Goal: Find specific page/section: Find specific page/section

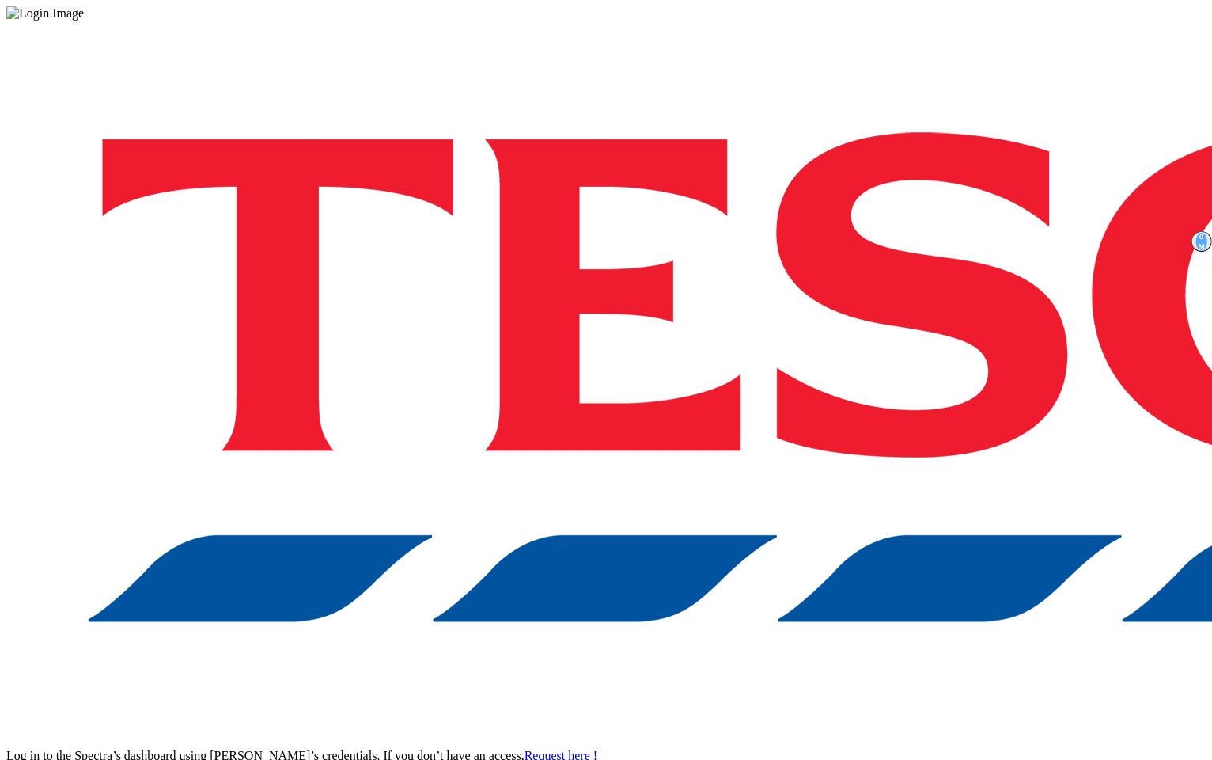
click at [904, 476] on div "Log in to the Spectra’s dashboard using [PERSON_NAME]’s credentials. If you don…" at bounding box center [606, 414] width 1200 height 787
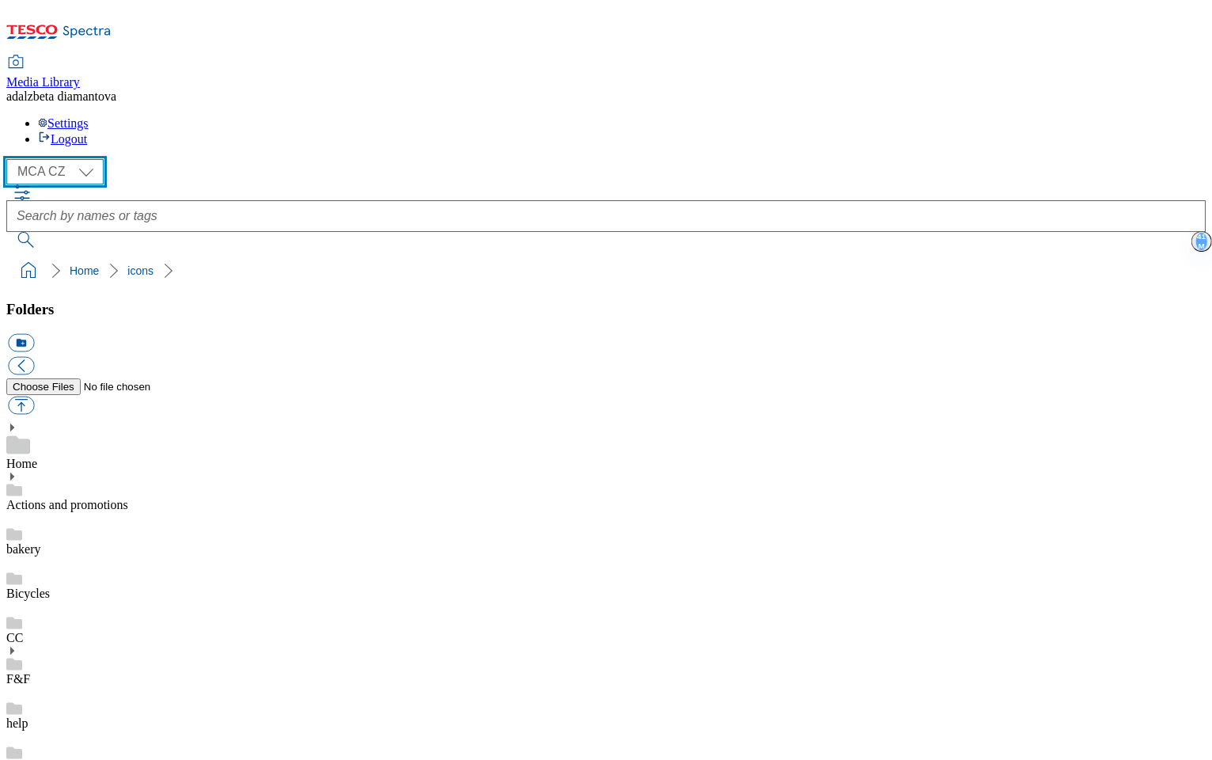
click at [96, 159] on select "MCA CZ MCA HU MCA SK" at bounding box center [54, 171] width 97 height 25
click at [11, 159] on select "MCA CZ MCA HU MCA SK" at bounding box center [54, 171] width 97 height 25
click at [17, 471] on icon at bounding box center [11, 476] width 11 height 11
click at [30, 586] on link "LPG" at bounding box center [18, 592] width 24 height 13
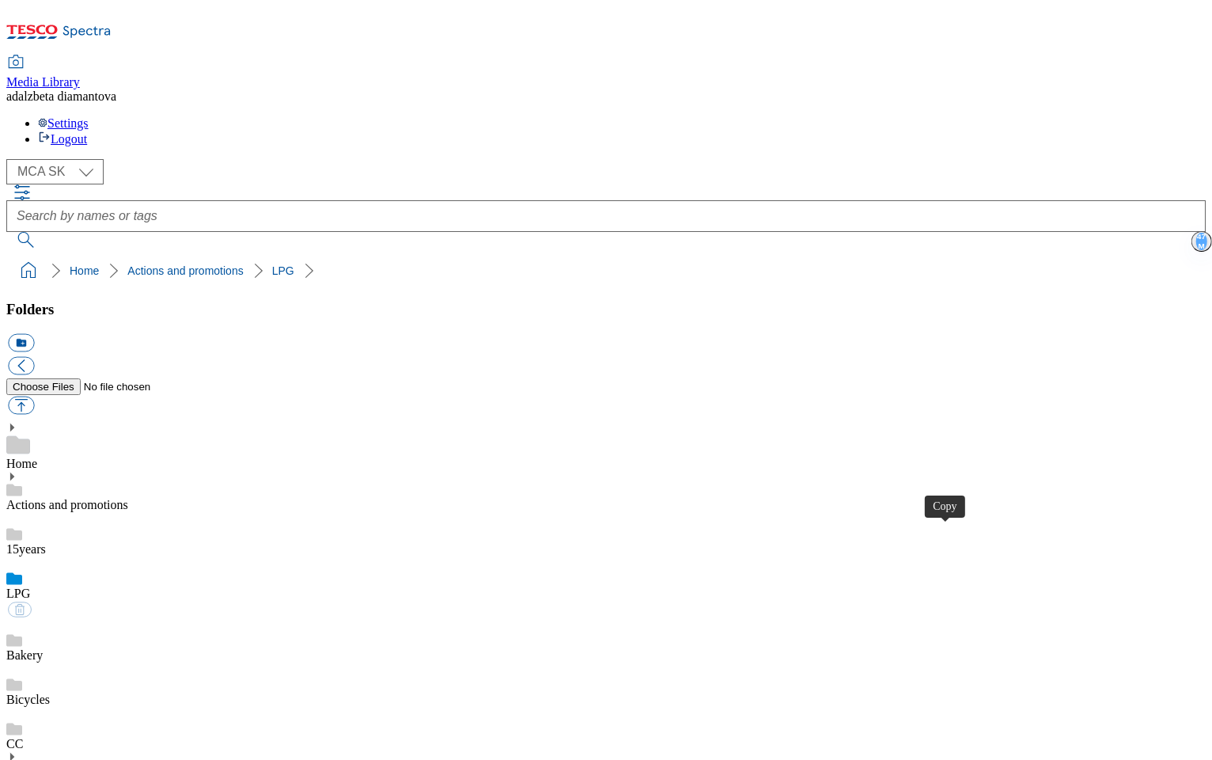
click at [95, 159] on select "MCA CZ MCA HU MCA SK" at bounding box center [54, 171] width 97 height 25
select select "flare-mca-cz"
click at [11, 159] on select "MCA CZ MCA HU MCA SK" at bounding box center [54, 171] width 97 height 25
click at [41, 542] on link "bakery" at bounding box center [23, 548] width 35 height 13
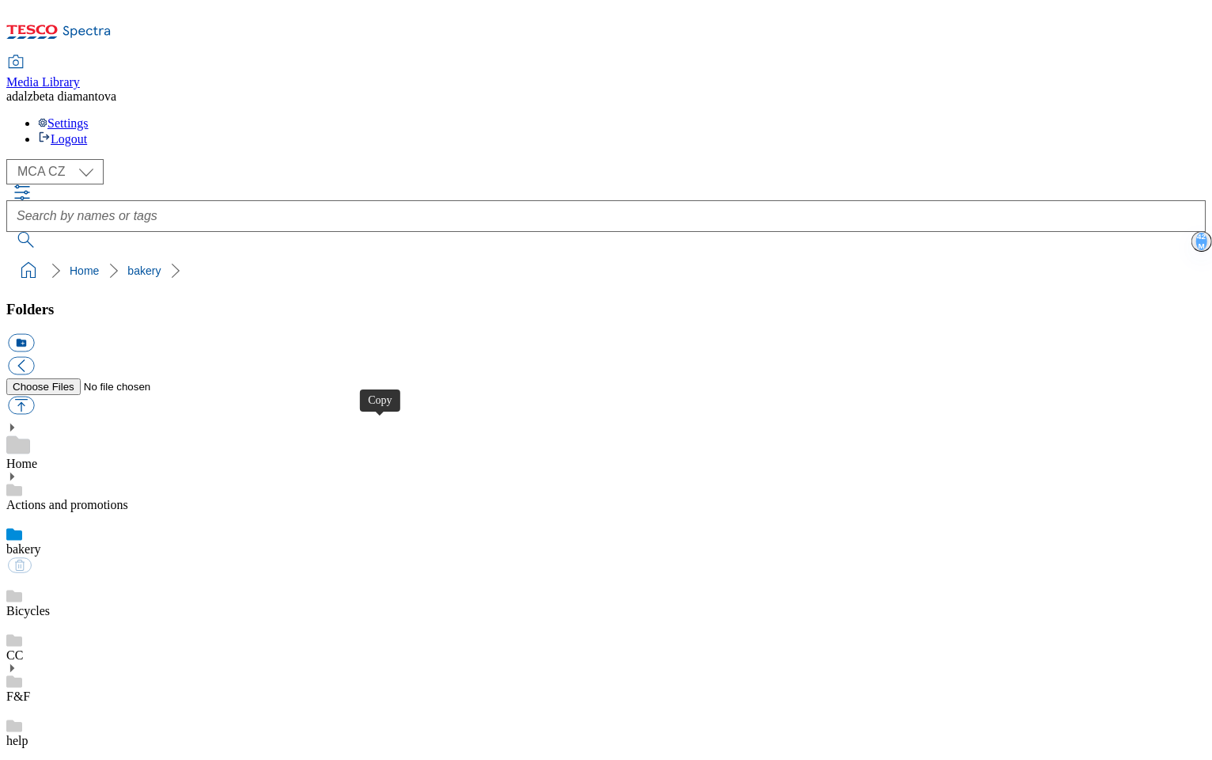
drag, startPoint x: 386, startPoint y: 427, endPoint x: 396, endPoint y: 423, distance: 11.3
